Goal: Information Seeking & Learning: Understand process/instructions

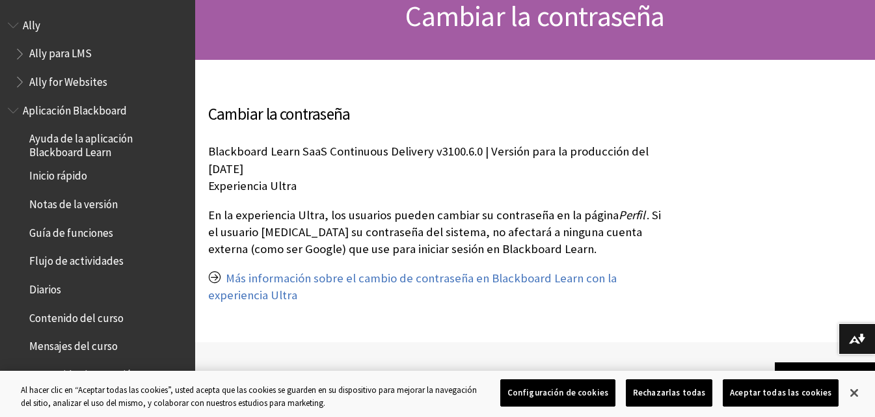
scroll to position [120, 0]
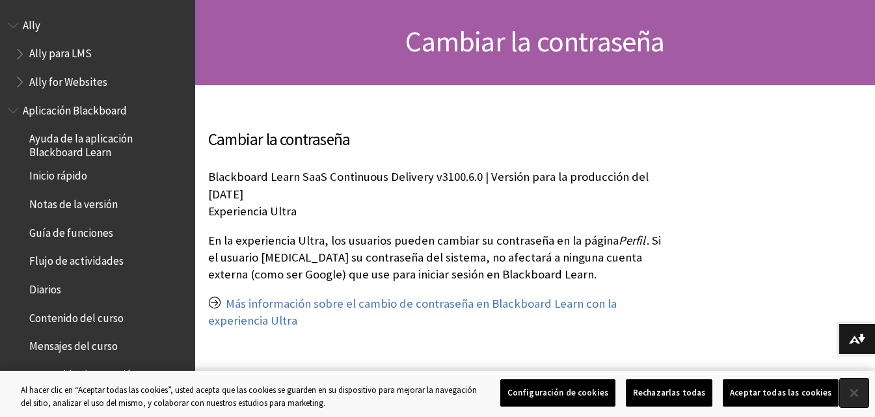
click at [856, 392] on button "Cerrar" at bounding box center [854, 393] width 29 height 29
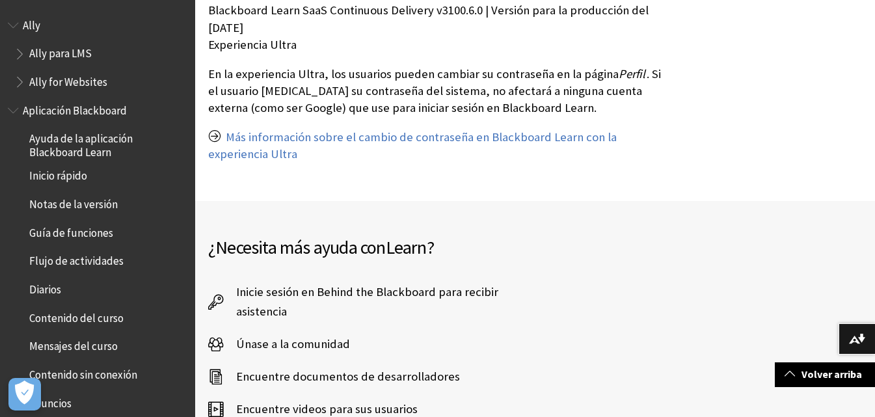
scroll to position [316, 0]
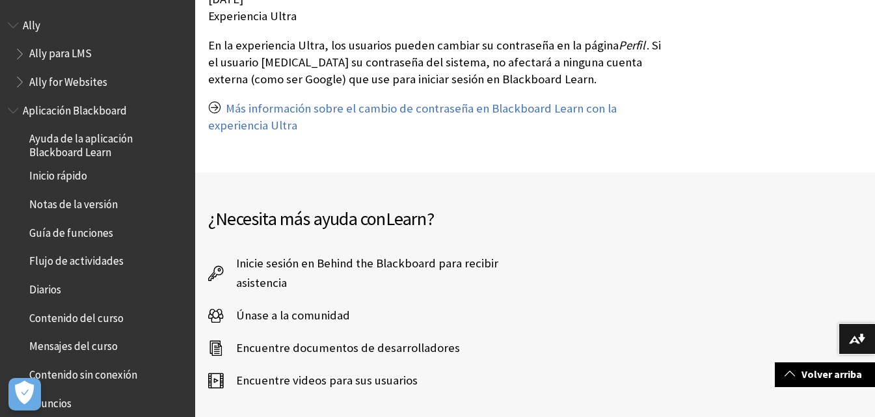
click at [425, 271] on span "Inicie sesión en Behind the Blackboard para recibir asistencia" at bounding box center [379, 273] width 312 height 39
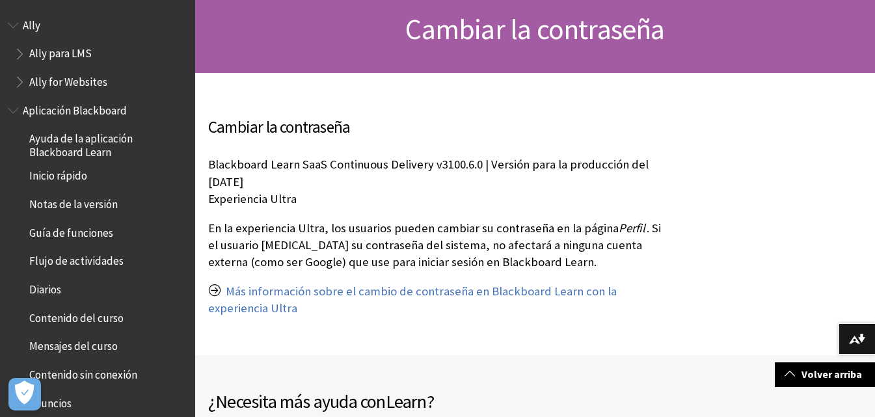
scroll to position [120, 0]
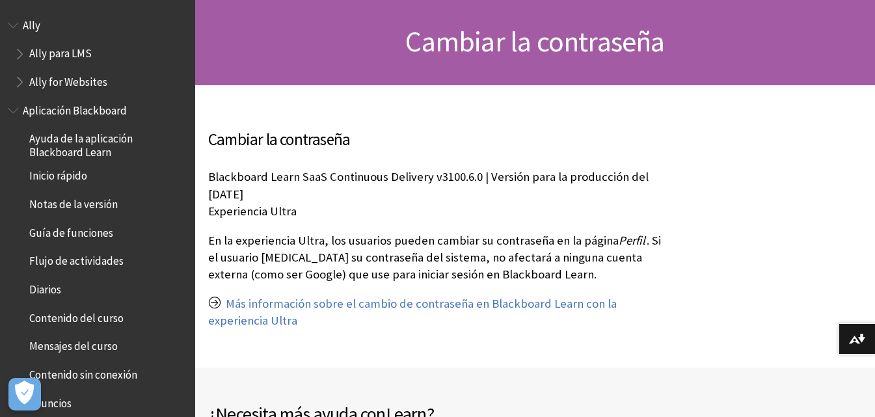
click at [506, 44] on span "Cambiar la contraseña" at bounding box center [534, 41] width 259 height 36
click at [435, 55] on span "Cambiar la contraseña" at bounding box center [534, 41] width 259 height 36
click at [305, 198] on p "Blackboard Learn SaaS Continuous Delivery v3100.6.0 | Versión para la producció…" at bounding box center [438, 194] width 461 height 51
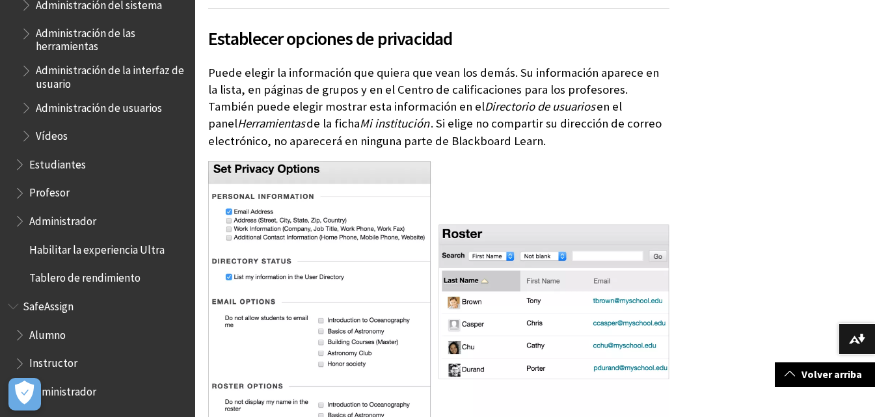
scroll to position [1692, 0]
